Goal: Find specific page/section: Find specific page/section

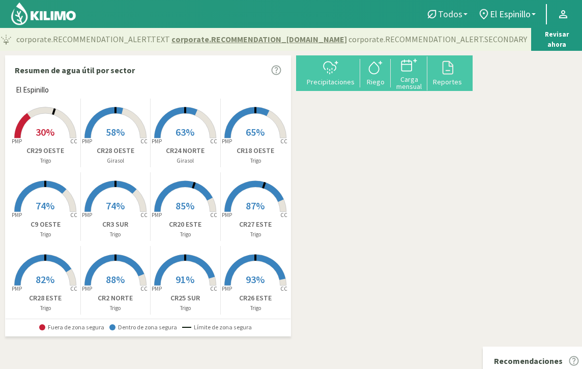
click at [463, 13] on b at bounding box center [465, 14] width 4 height 2
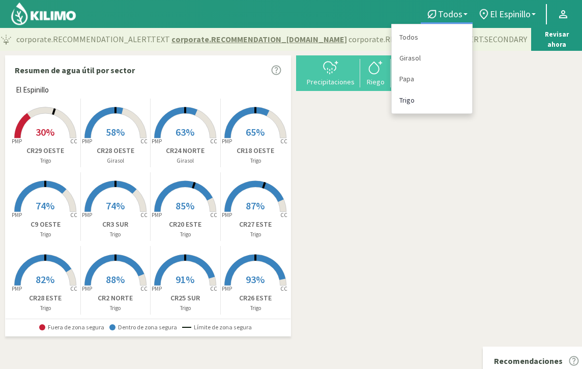
click at [411, 101] on link "Trigo" at bounding box center [432, 100] width 80 height 21
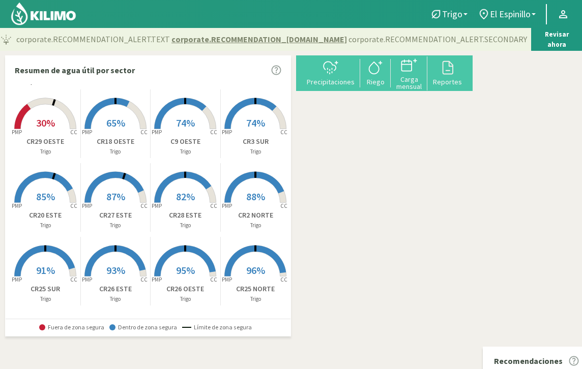
scroll to position [9, 0]
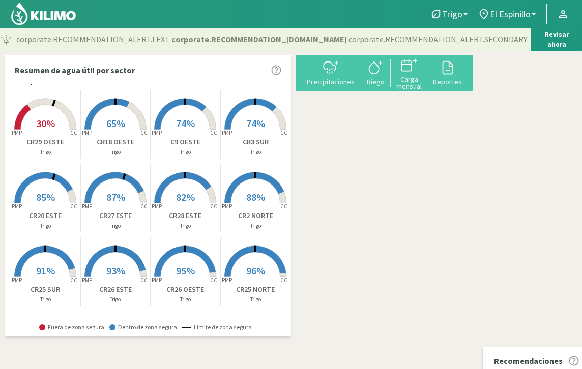
click at [265, 125] on rect at bounding box center [255, 130] width 81 height 81
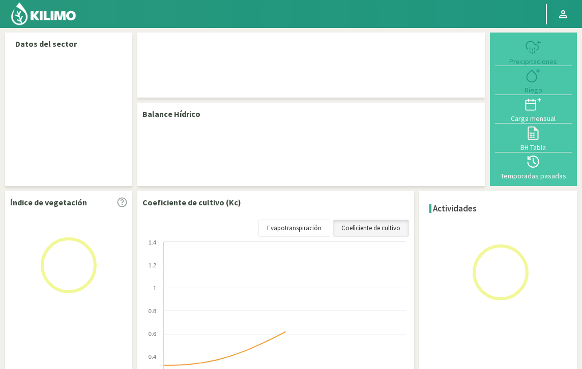
select select "14: Object"
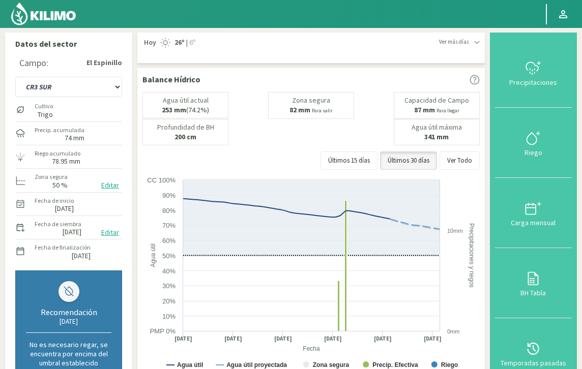
click at [49, 18] on img at bounding box center [43, 14] width 67 height 24
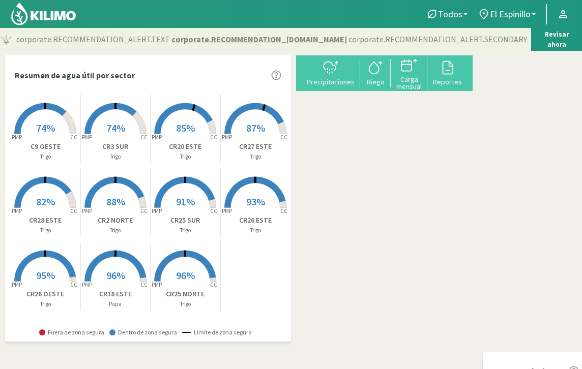
scroll to position [82, 0]
